Goal: Task Accomplishment & Management: Use online tool/utility

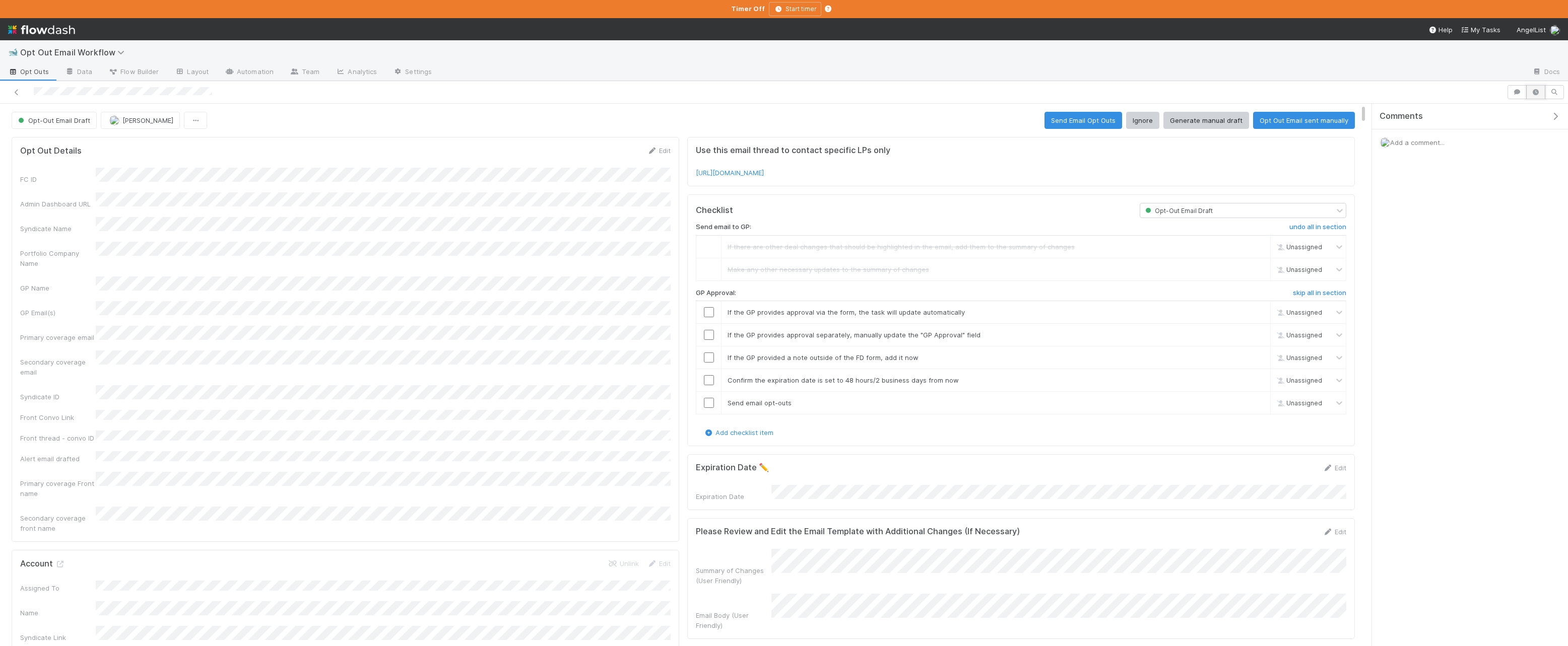
click at [850, 91] on button "button" at bounding box center [1536, 92] width 19 height 15
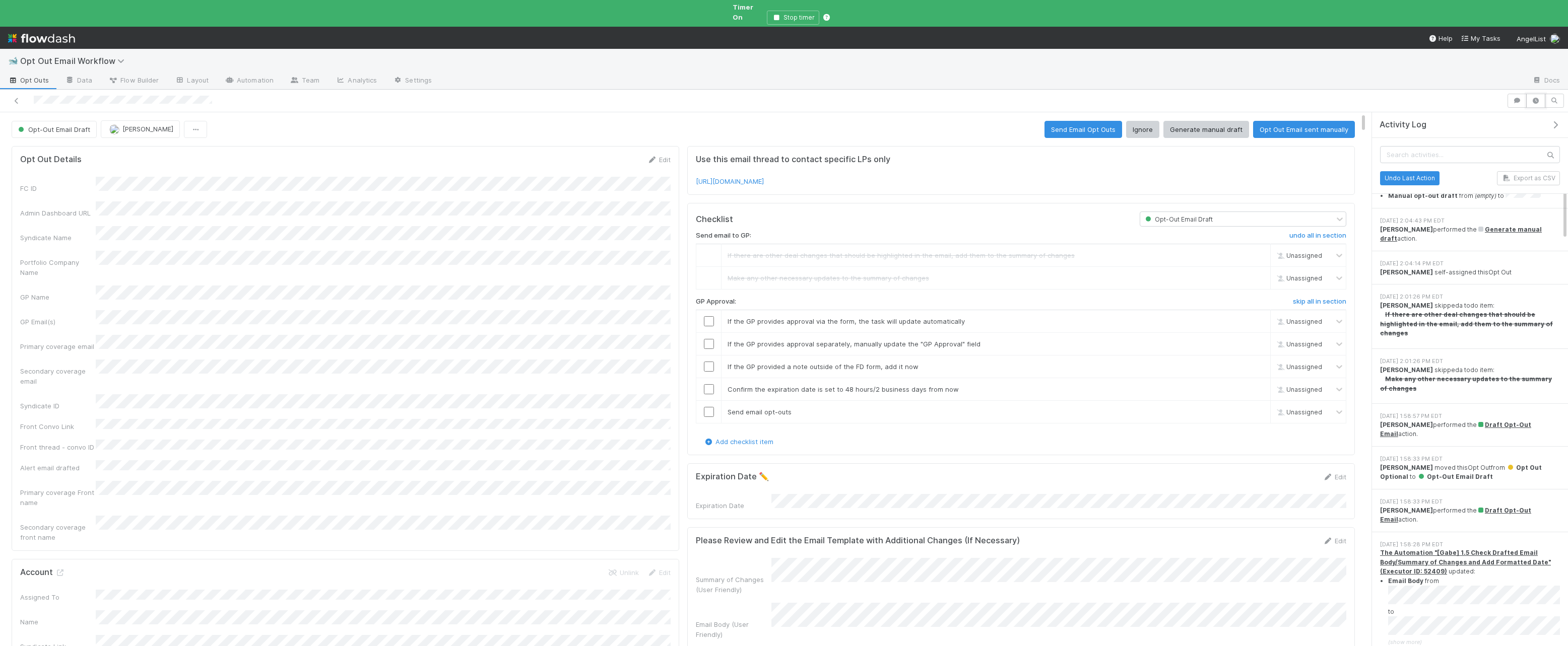
scroll to position [317, 0]
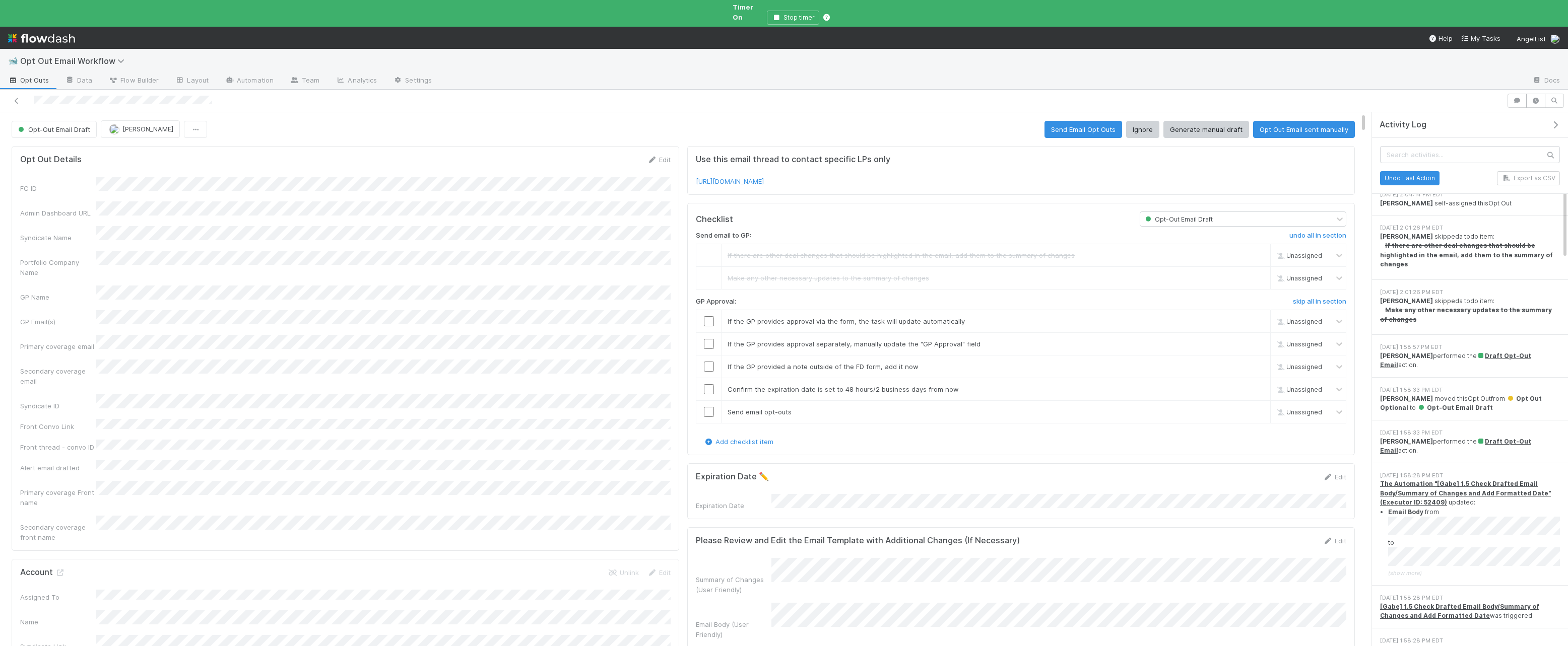
drag, startPoint x: 227, startPoint y: 92, endPoint x: 81, endPoint y: 107, distance: 146.8
click at [32, 93] on div at bounding box center [753, 100] width 1498 height 15
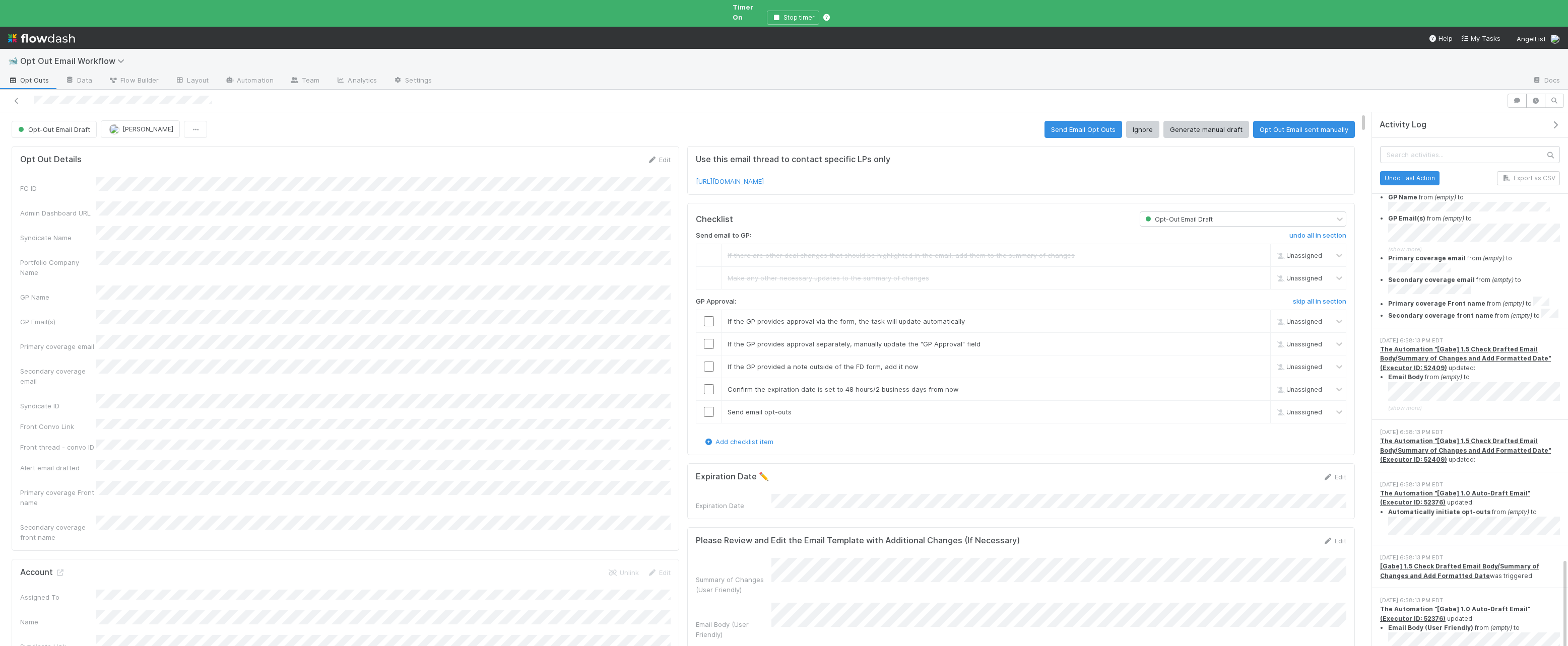
scroll to position [2645, 0]
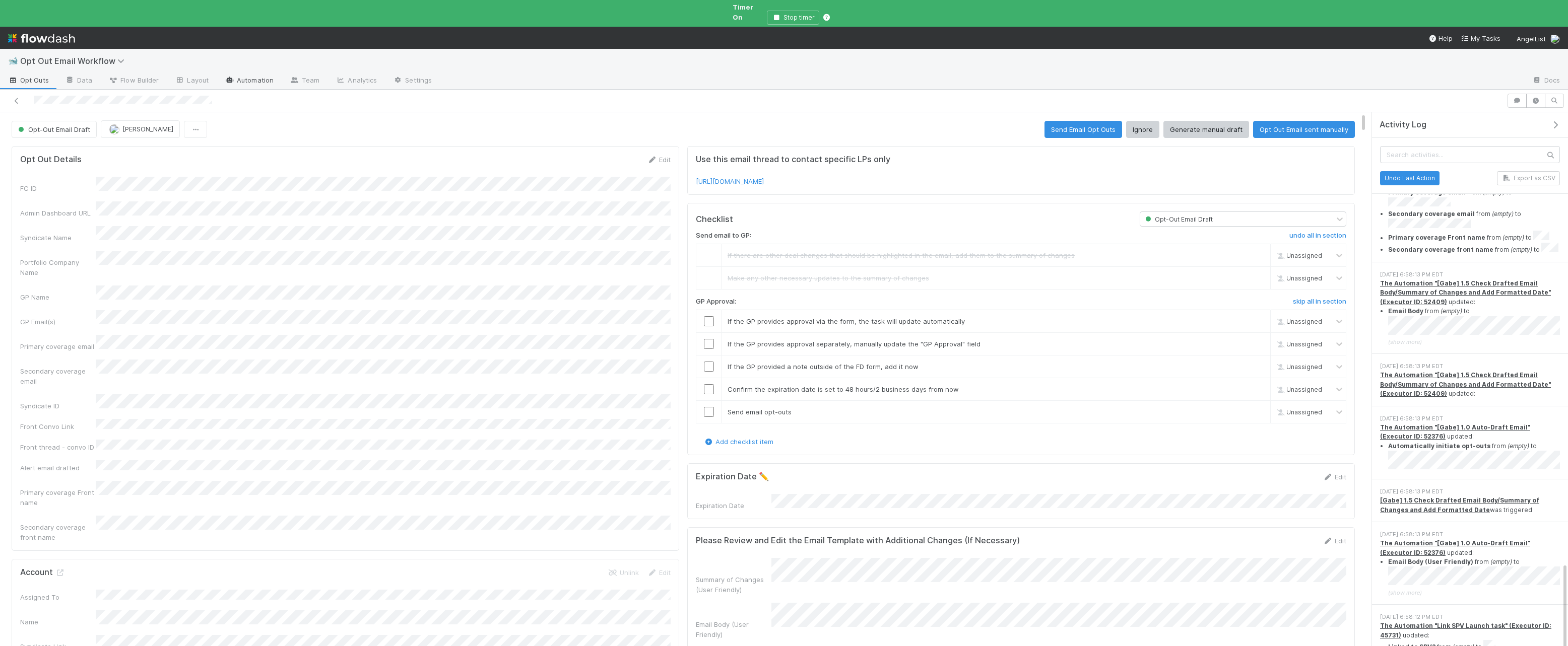
click at [239, 73] on link "Automation" at bounding box center [249, 81] width 65 height 17
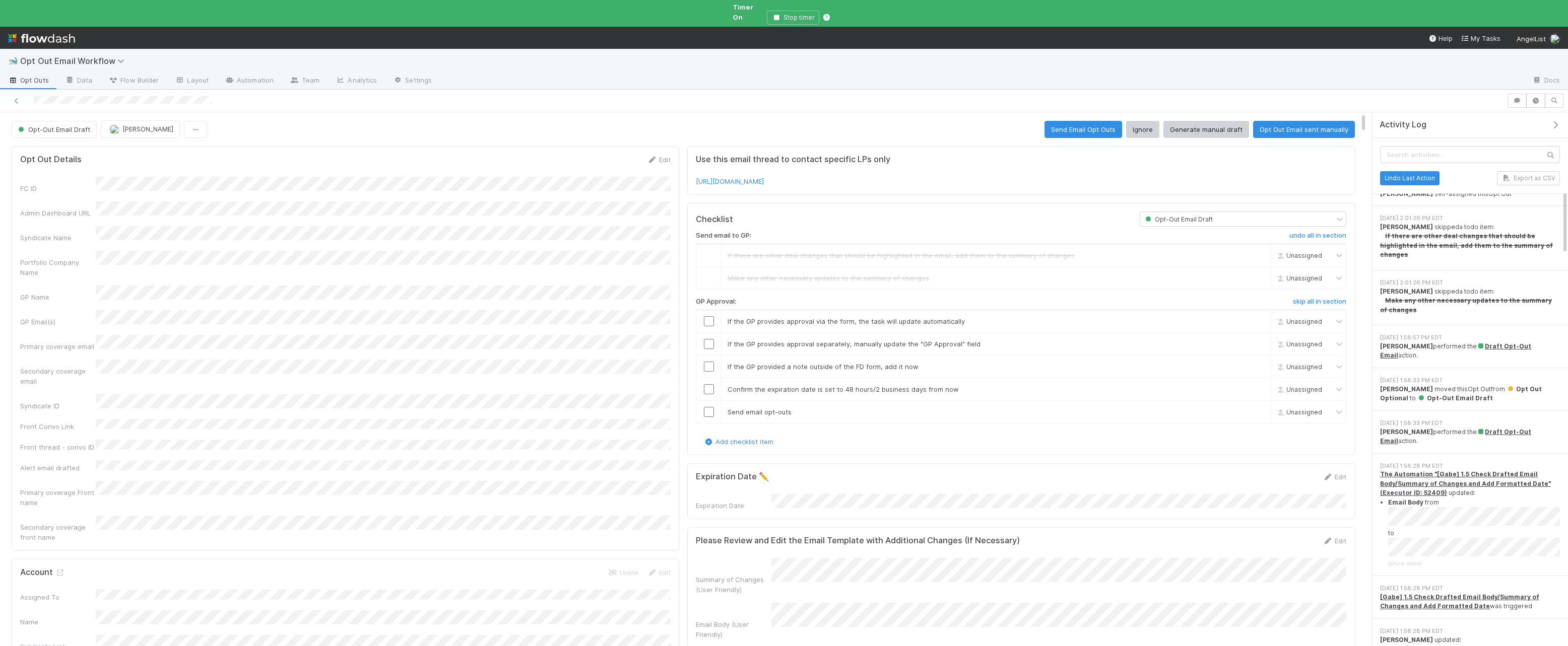
scroll to position [344, 0]
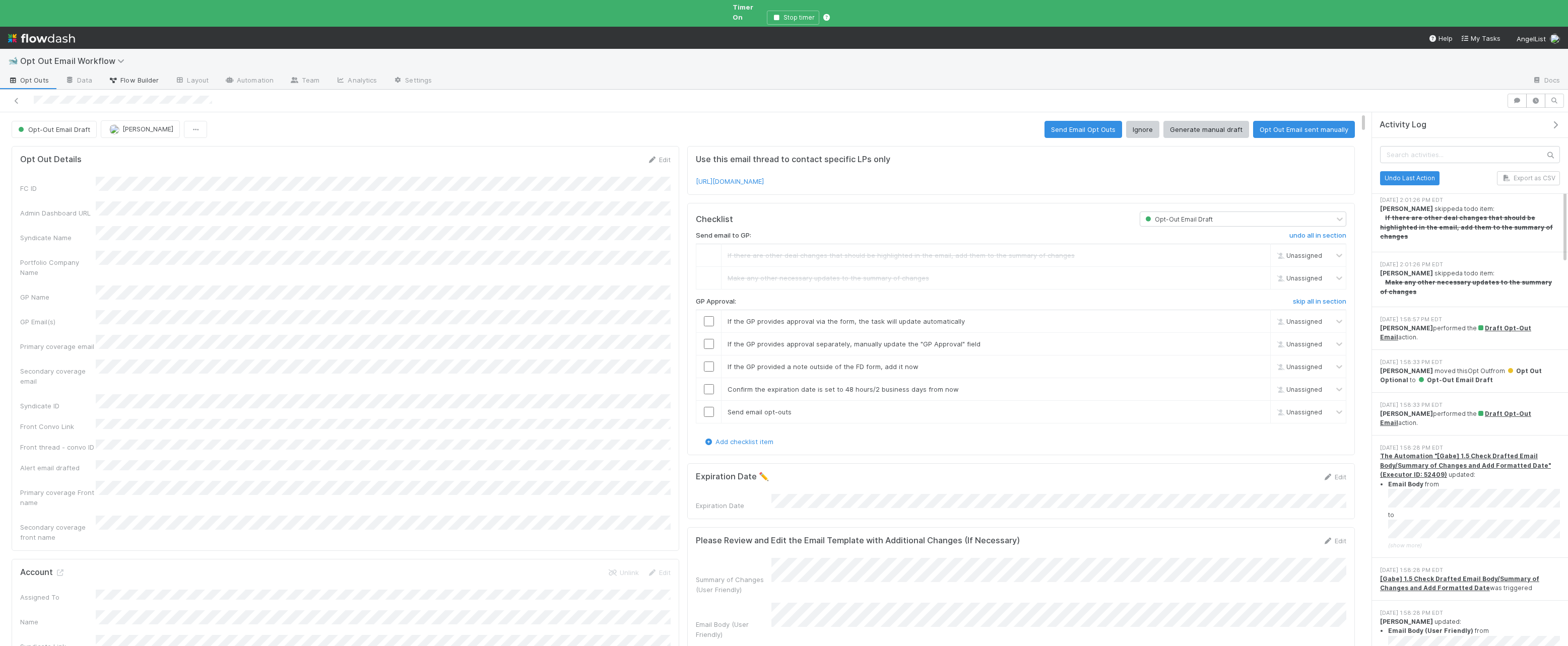
click at [119, 75] on span "Flow Builder" at bounding box center [134, 80] width 51 height 10
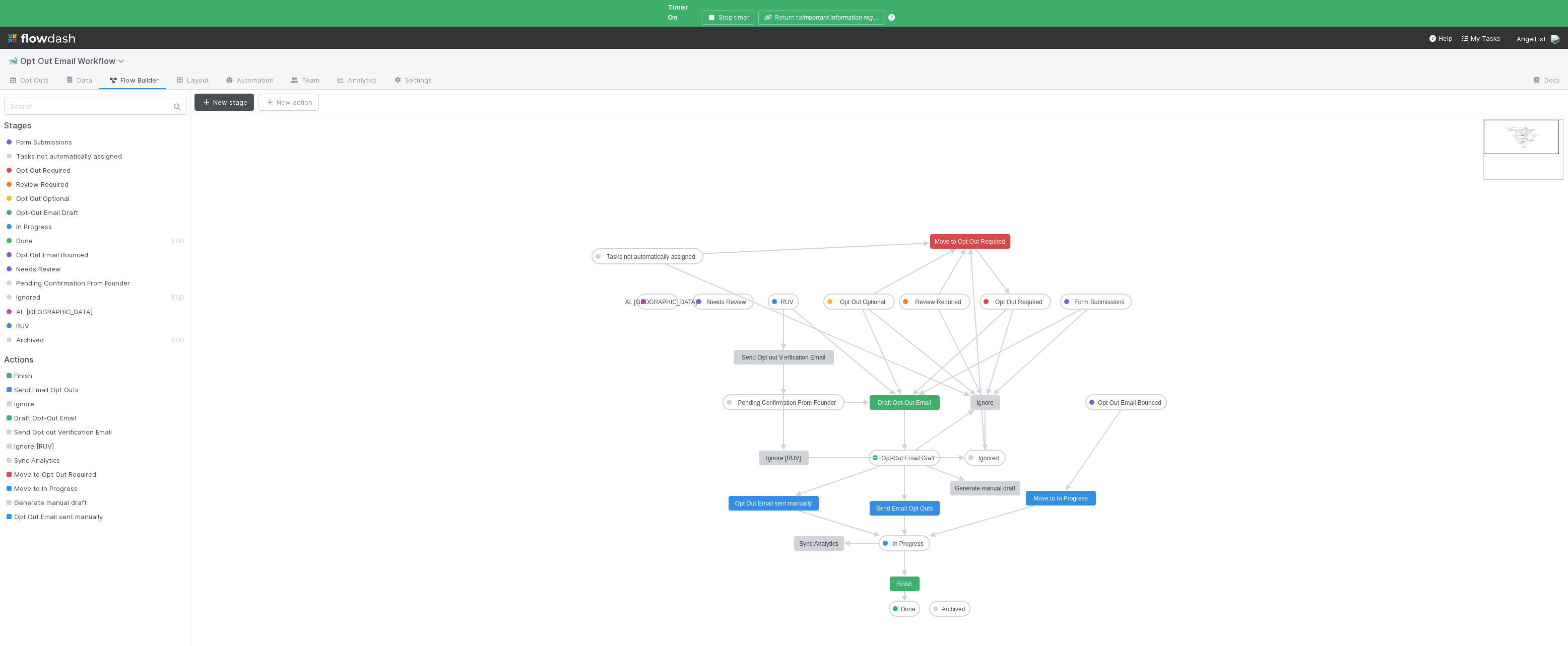
click at [850, 299] on text "Opt Out Optional" at bounding box center [863, 302] width 46 height 7
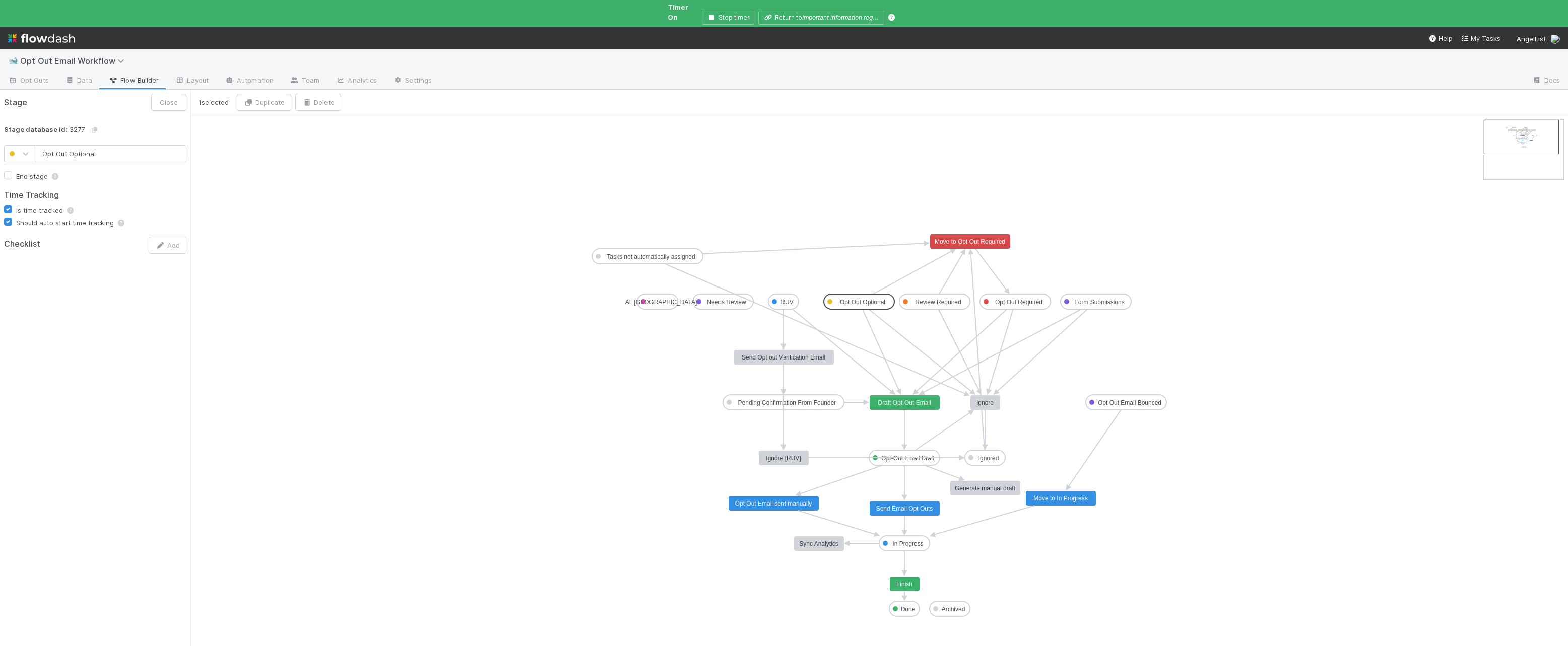
click at [850, 317] on icon "Form Submissions Tasks not automatically assigned Opt Out Required Review Requi…" at bounding box center [879, 385] width 1378 height 539
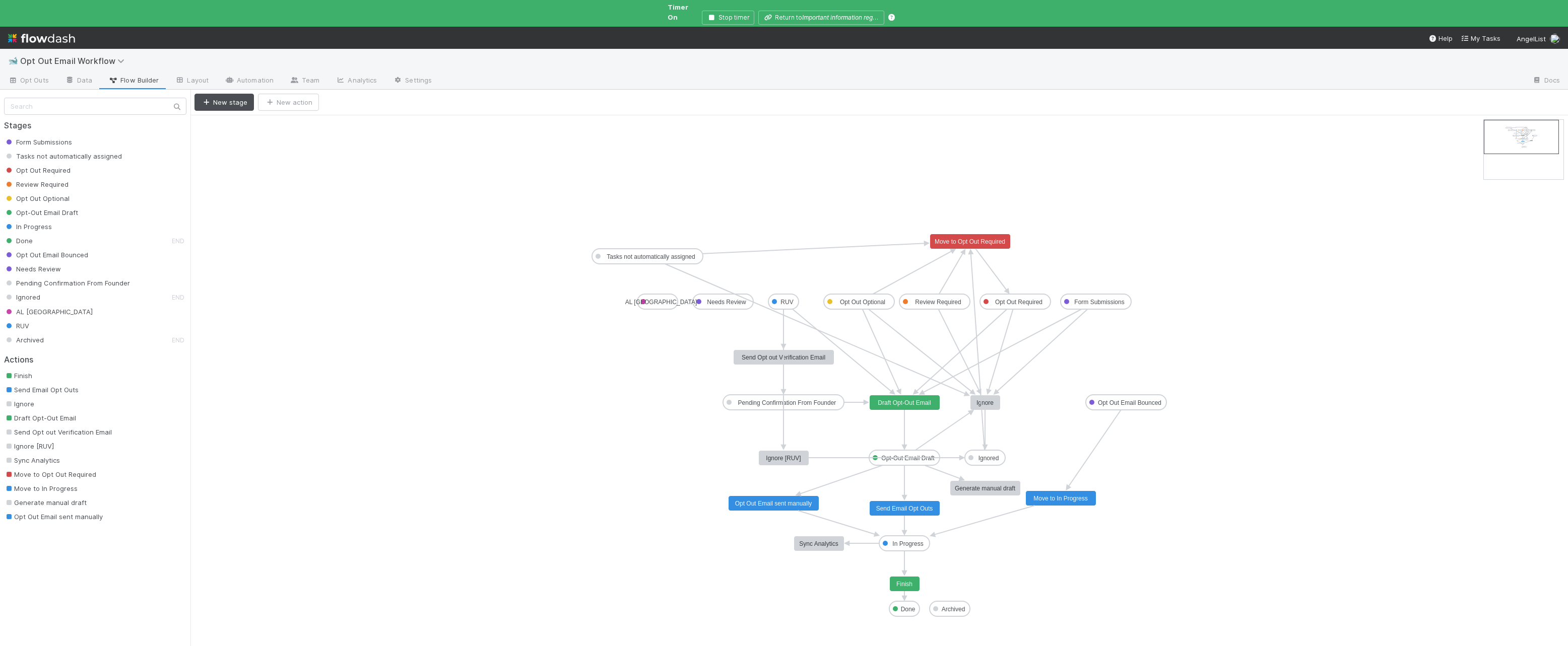
click at [850, 299] on text "Opt Out Optional" at bounding box center [863, 302] width 46 height 7
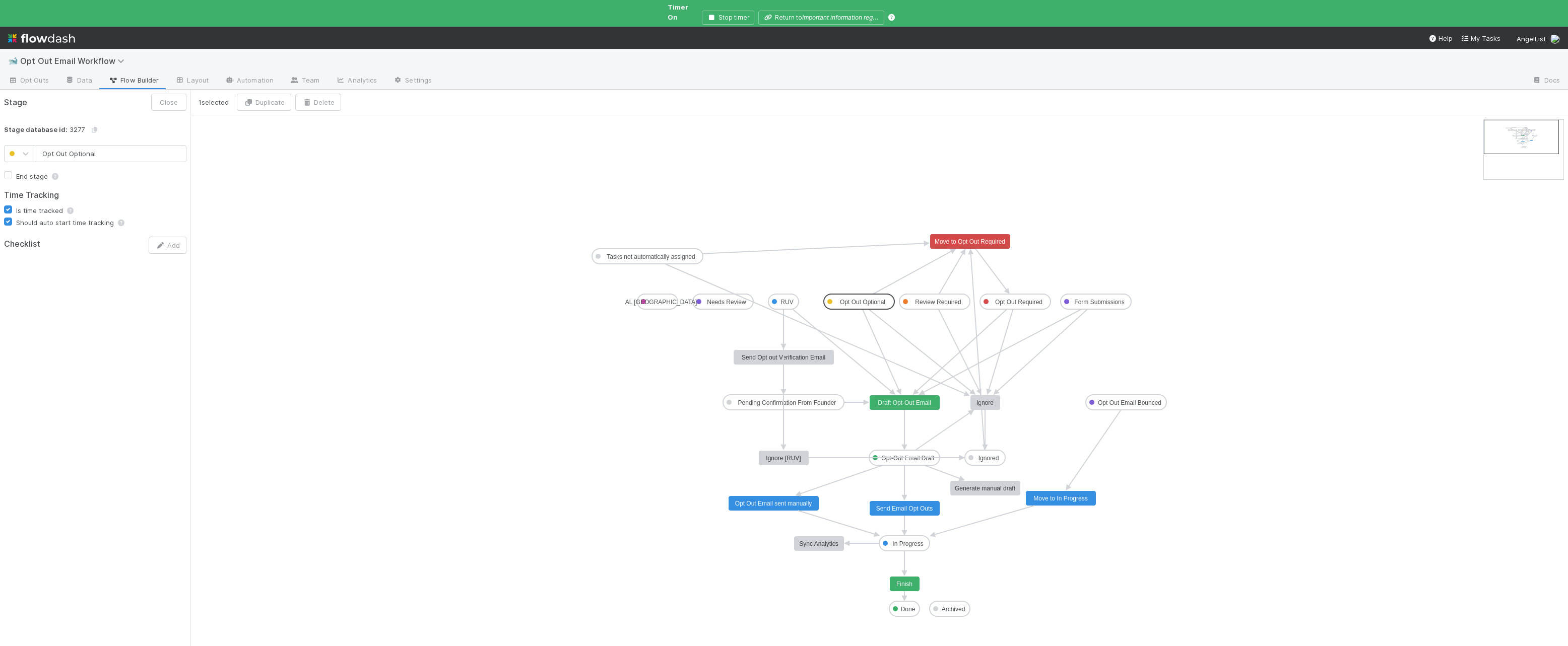
click at [850, 324] on g at bounding box center [881, 351] width 38 height 85
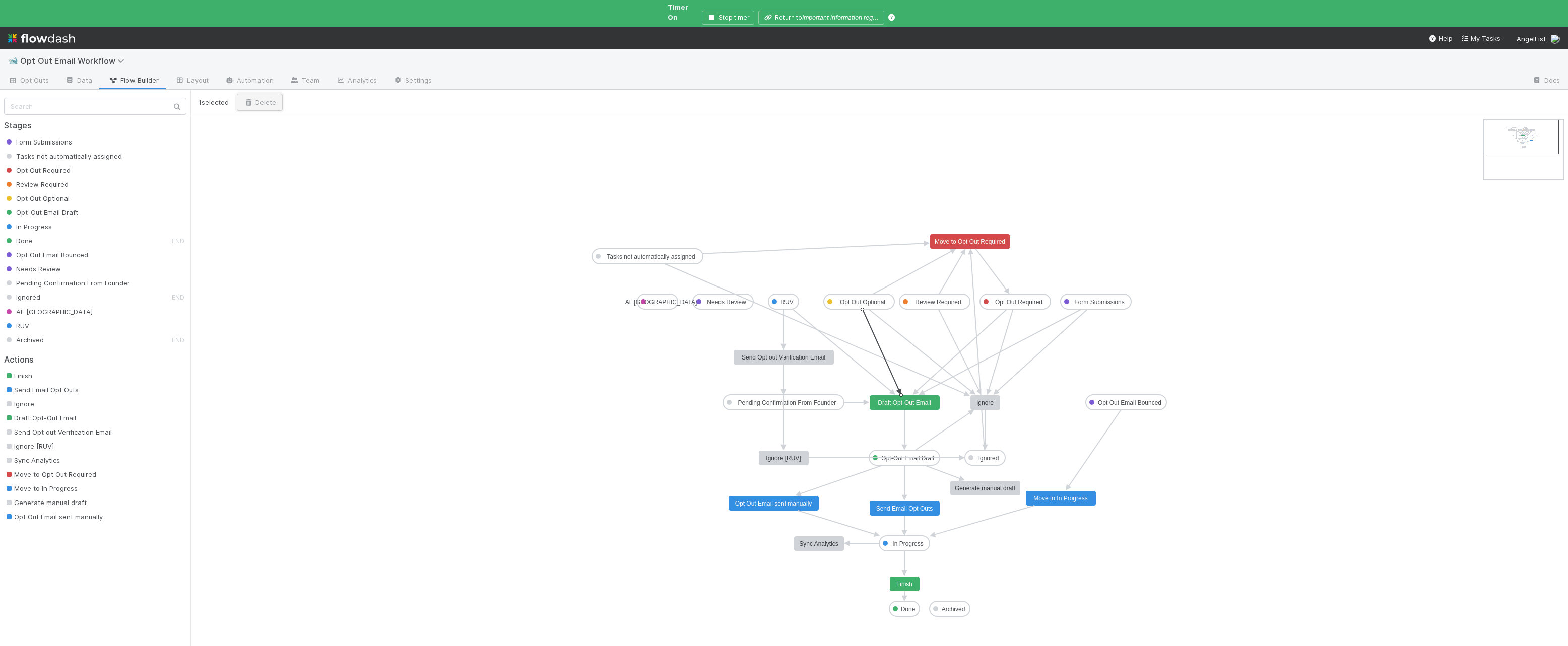
click at [259, 94] on button "Delete" at bounding box center [259, 102] width 46 height 17
click at [850, 239] on rect at bounding box center [970, 242] width 81 height 16
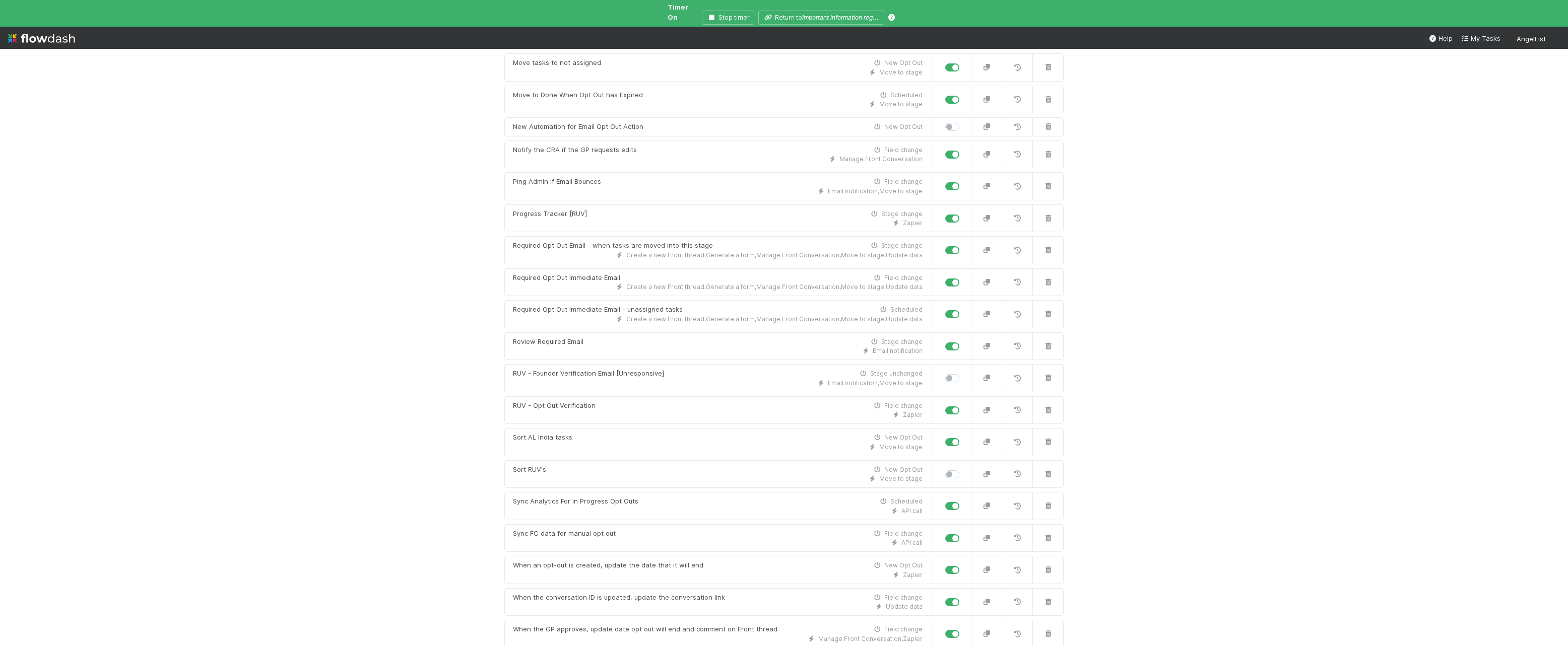
scroll to position [591, 0]
click at [587, 239] on div "Required Opt Out Email - when tasks are moved into this stage" at bounding box center [613, 244] width 200 height 10
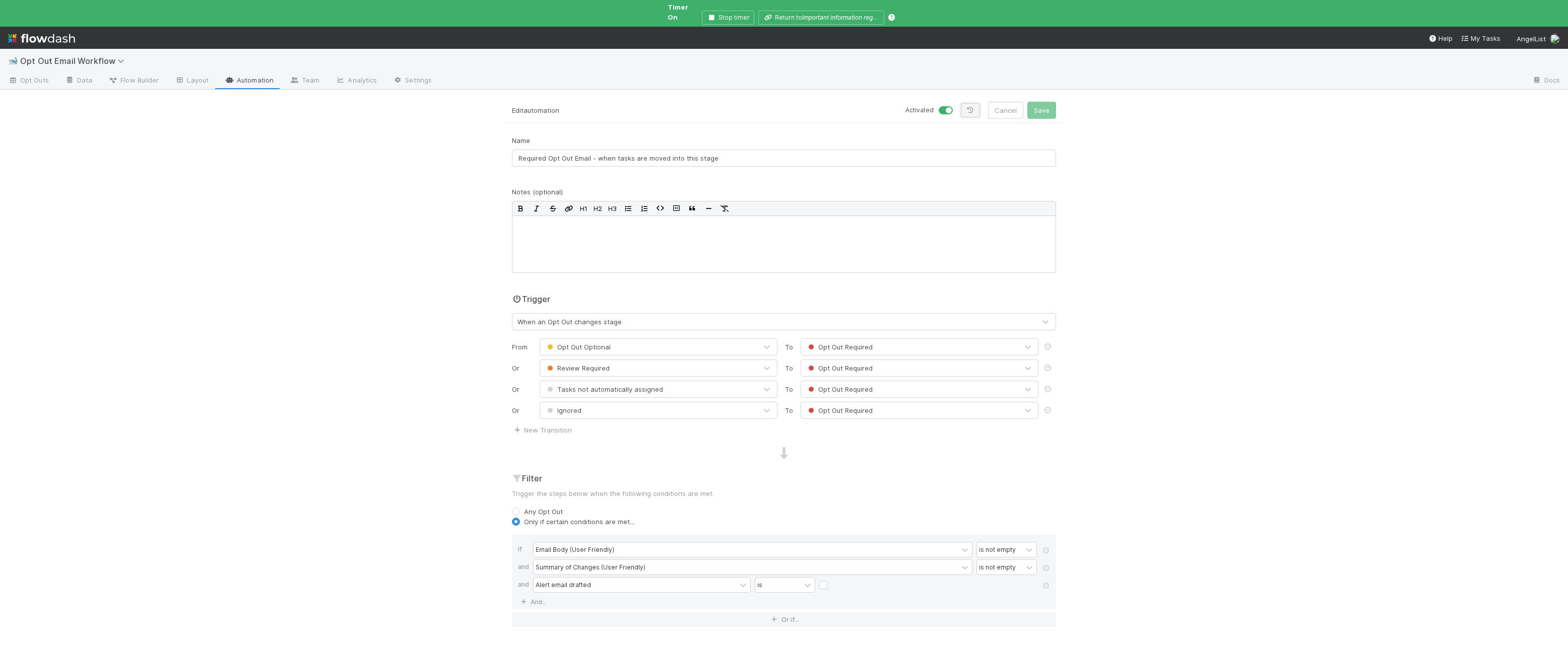
click at [967, 103] on link at bounding box center [971, 110] width 19 height 15
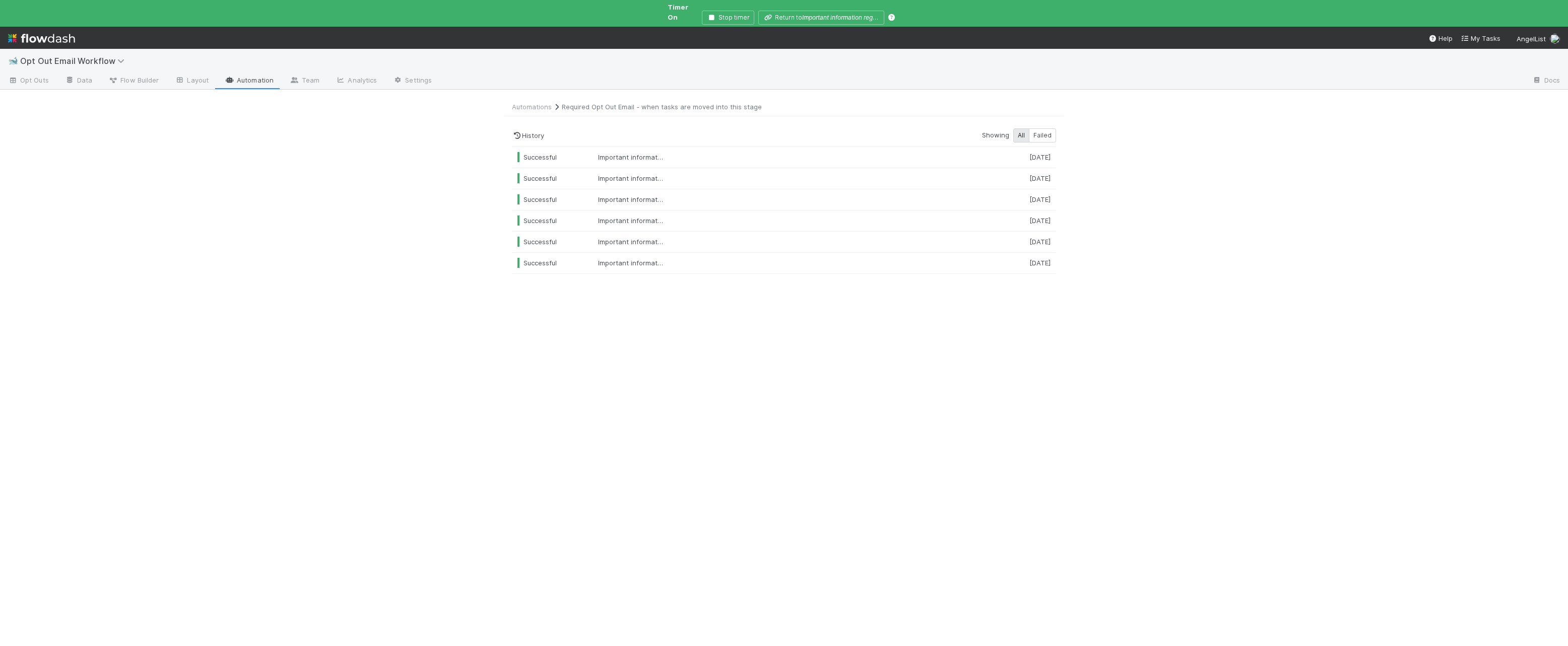
click at [570, 103] on link "Required Opt Out Email - when tasks are moved into this stage" at bounding box center [662, 107] width 200 height 8
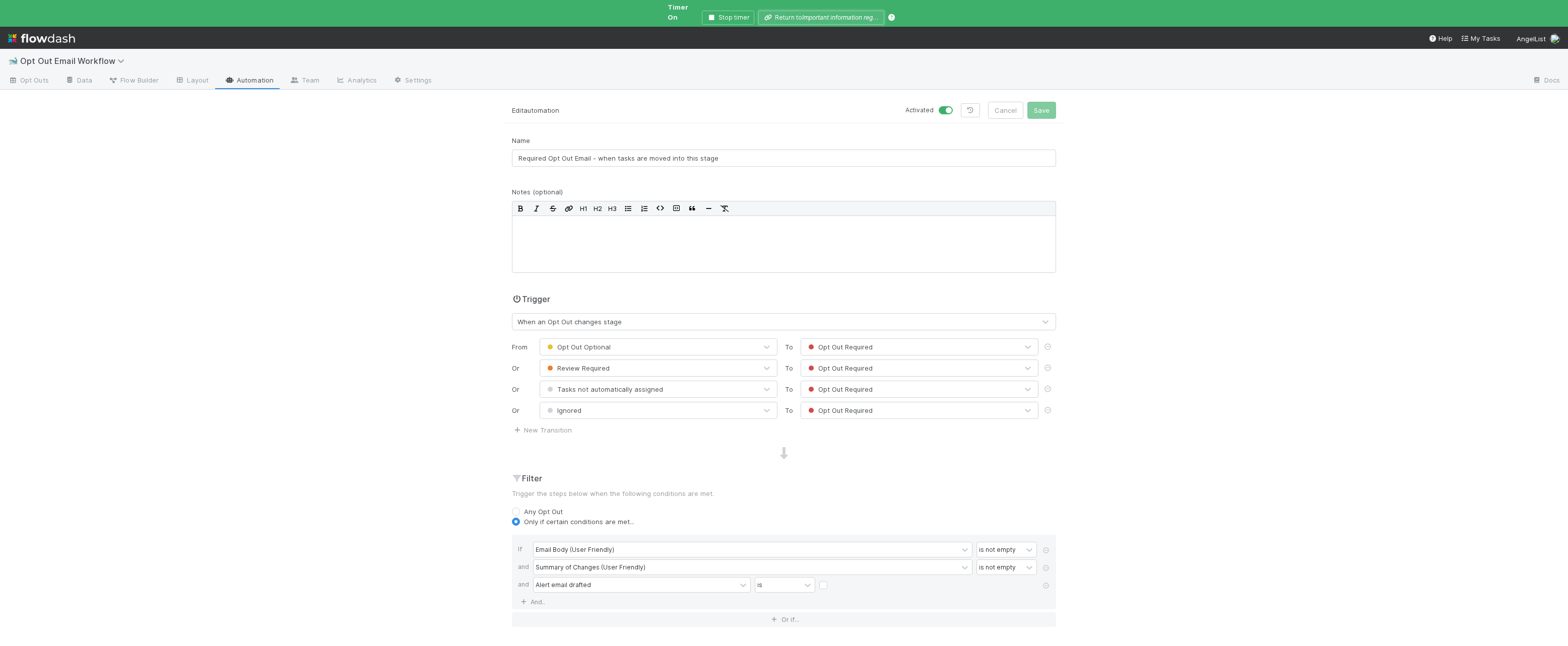
click at [810, 14] on icon "Important information regarding your investment in [GEOGRAPHIC_DATA]" at bounding box center [904, 17] width 205 height 8
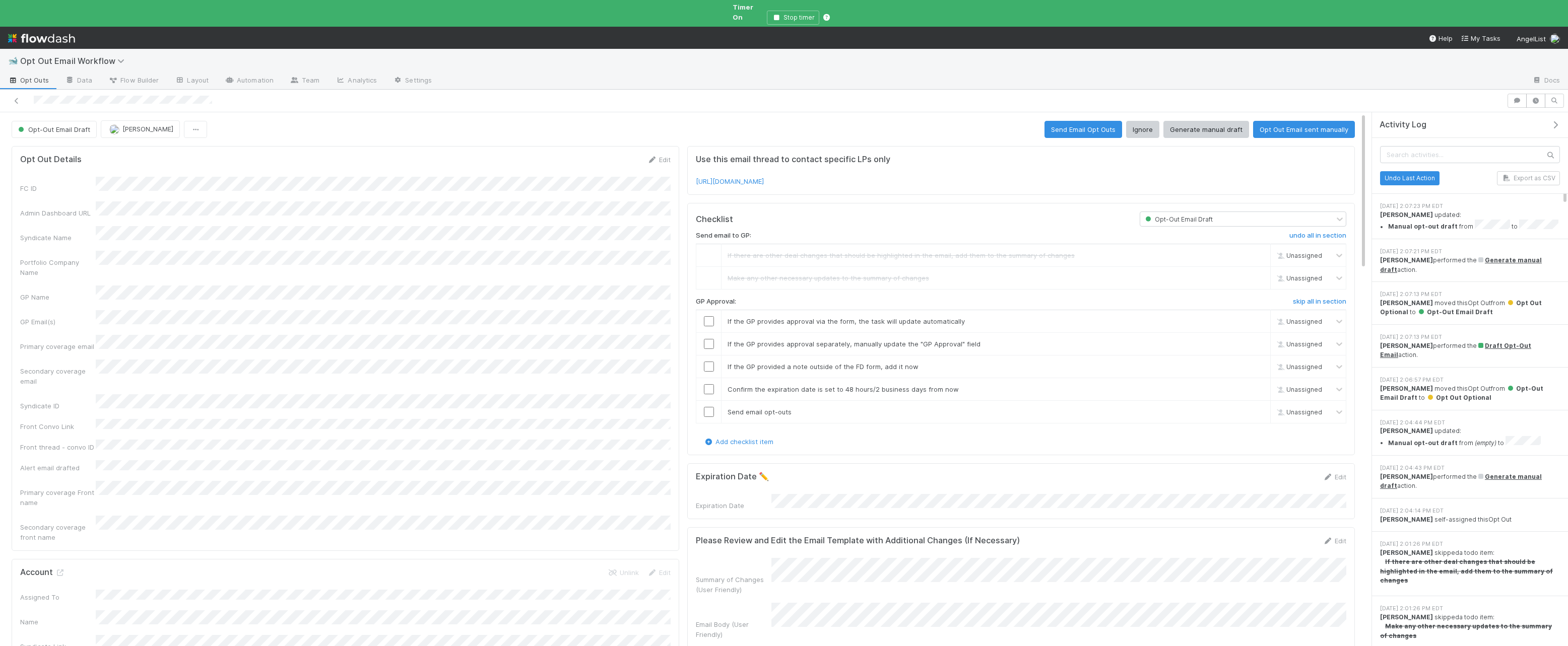
click at [61, 125] on span "Opt-Out Email Draft" at bounding box center [53, 129] width 74 height 8
click at [58, 219] on span "Opt Out Optional" at bounding box center [47, 218] width 65 height 8
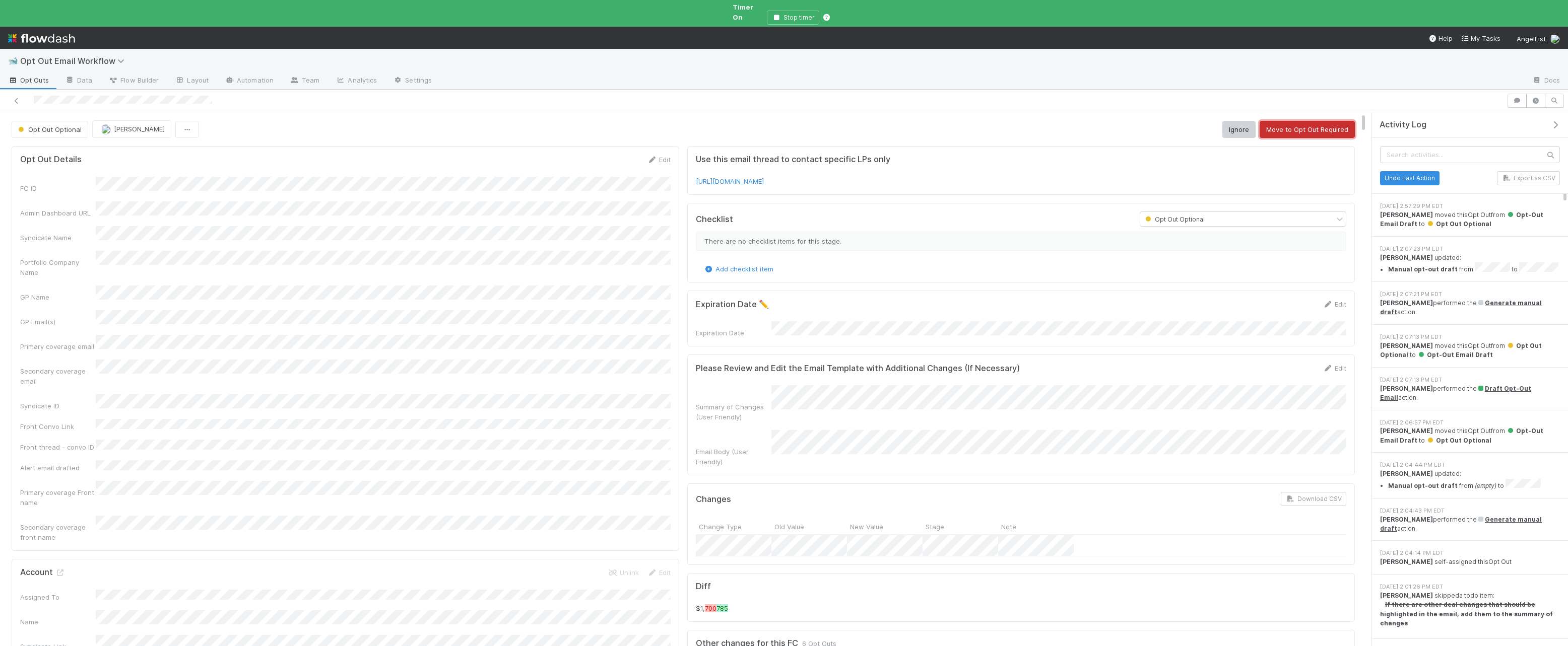
click at [1290, 120] on button "Move to Opt Out Required" at bounding box center [1308, 129] width 95 height 17
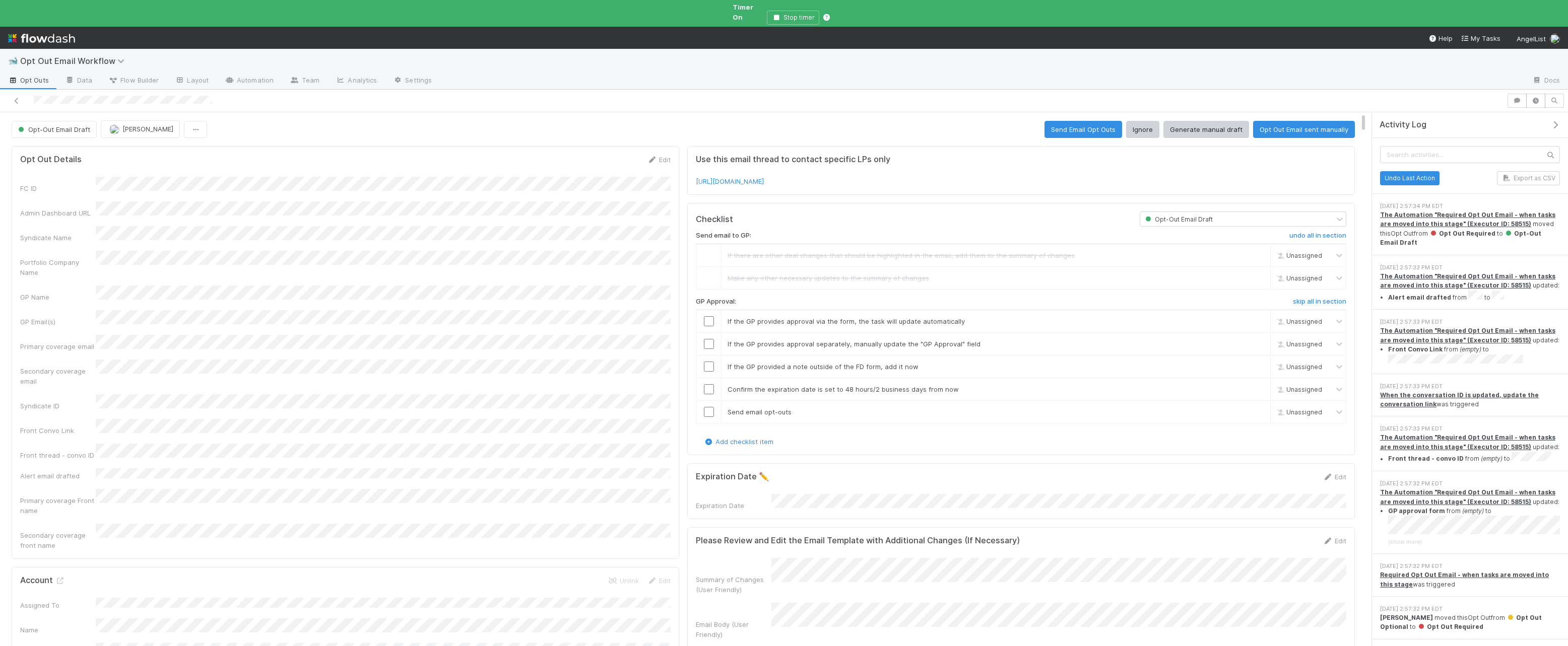
scroll to position [4, 0]
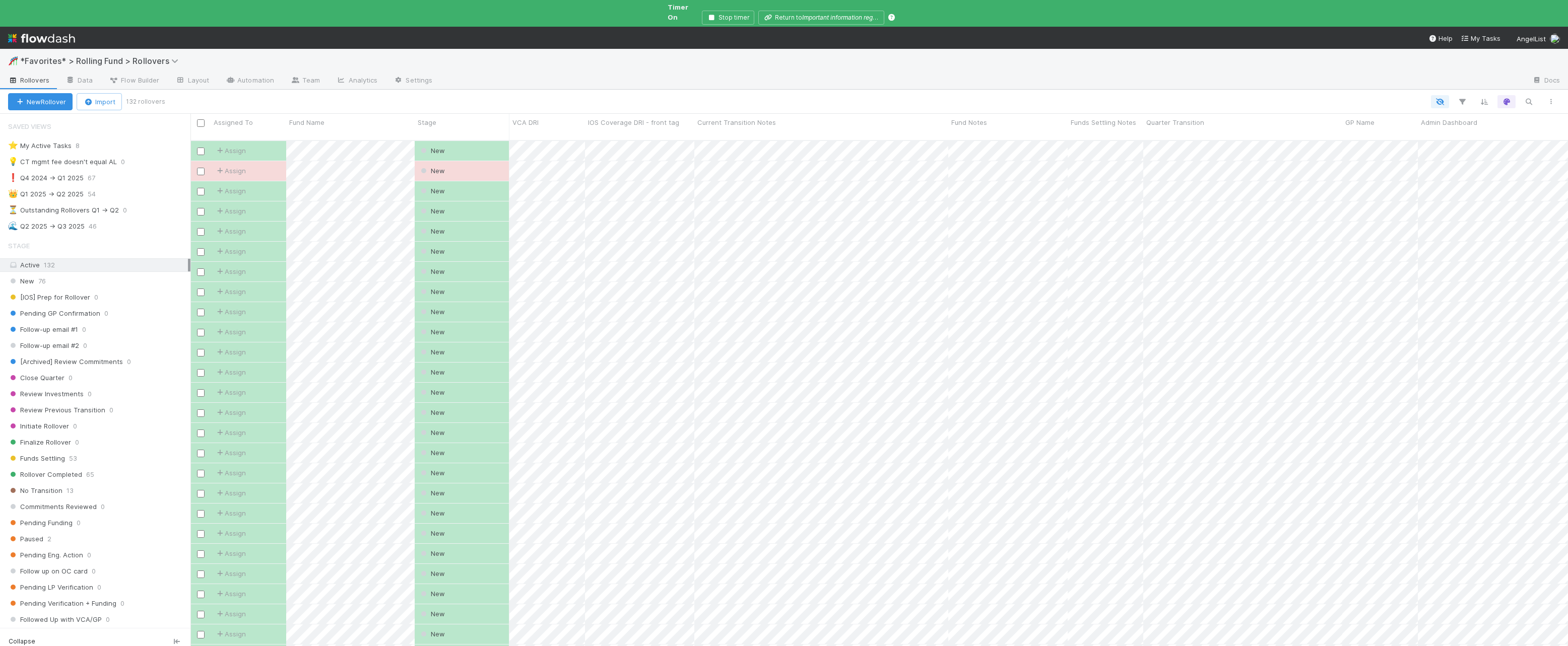
scroll to position [524, 1378]
